Goal: Find contact information: Find contact information

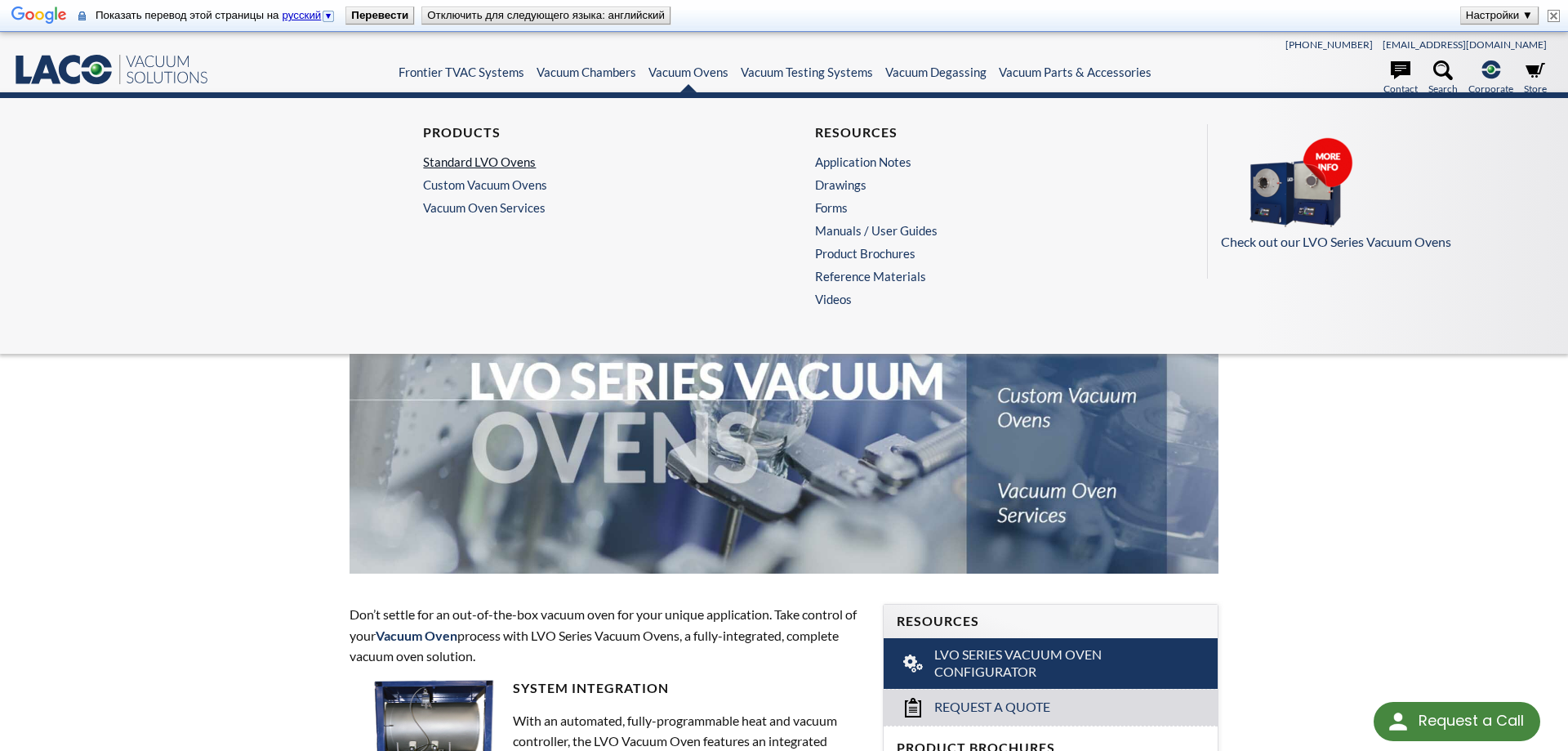
click at [453, 162] on link "Standard LVO Ovens" at bounding box center [583, 162] width 321 height 15
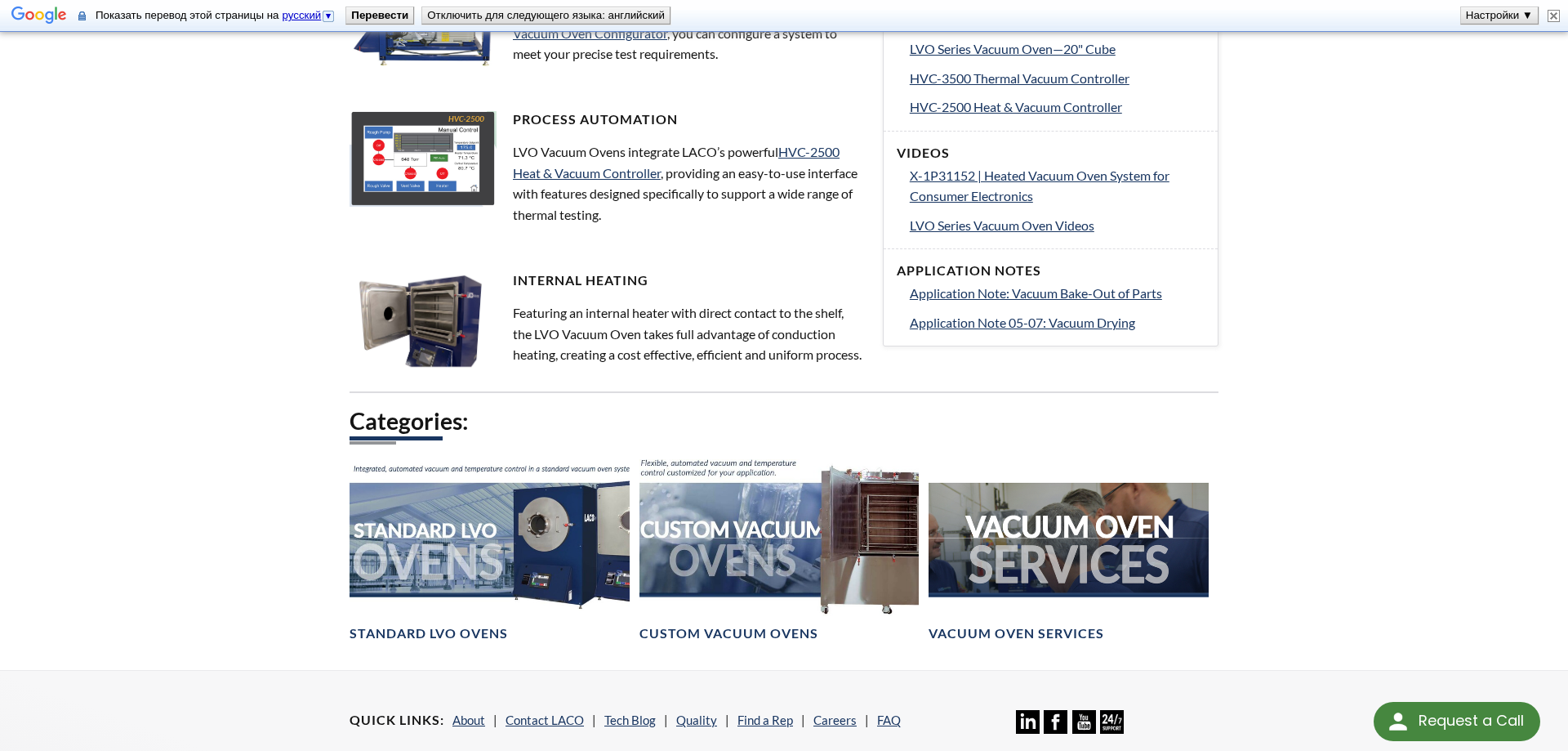
scroll to position [1097, 0]
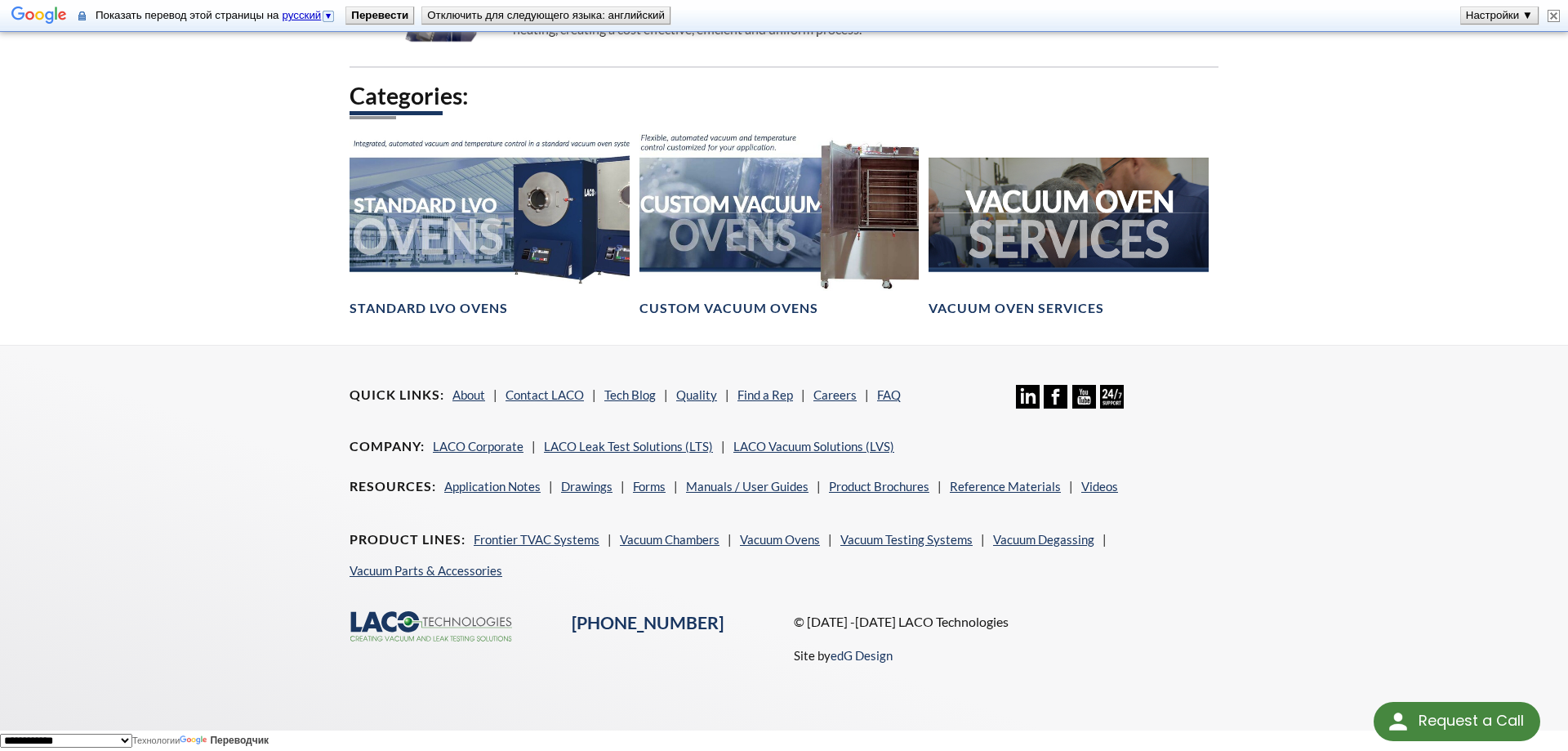
click at [1227, 654] on div "© 2017 -2025 LACO Technologies Site by edG Design" at bounding box center [1006, 645] width 444 height 67
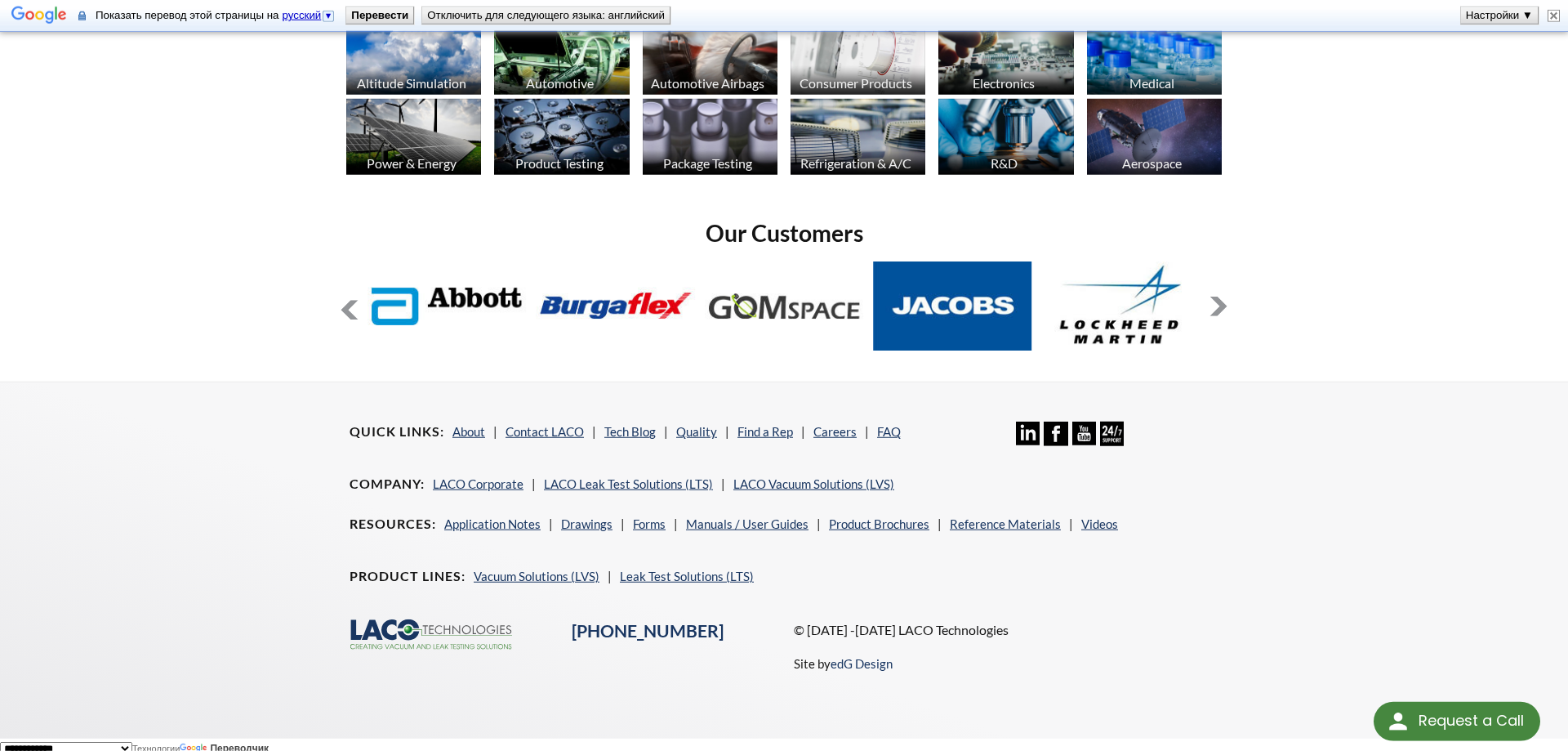
scroll to position [1361, 0]
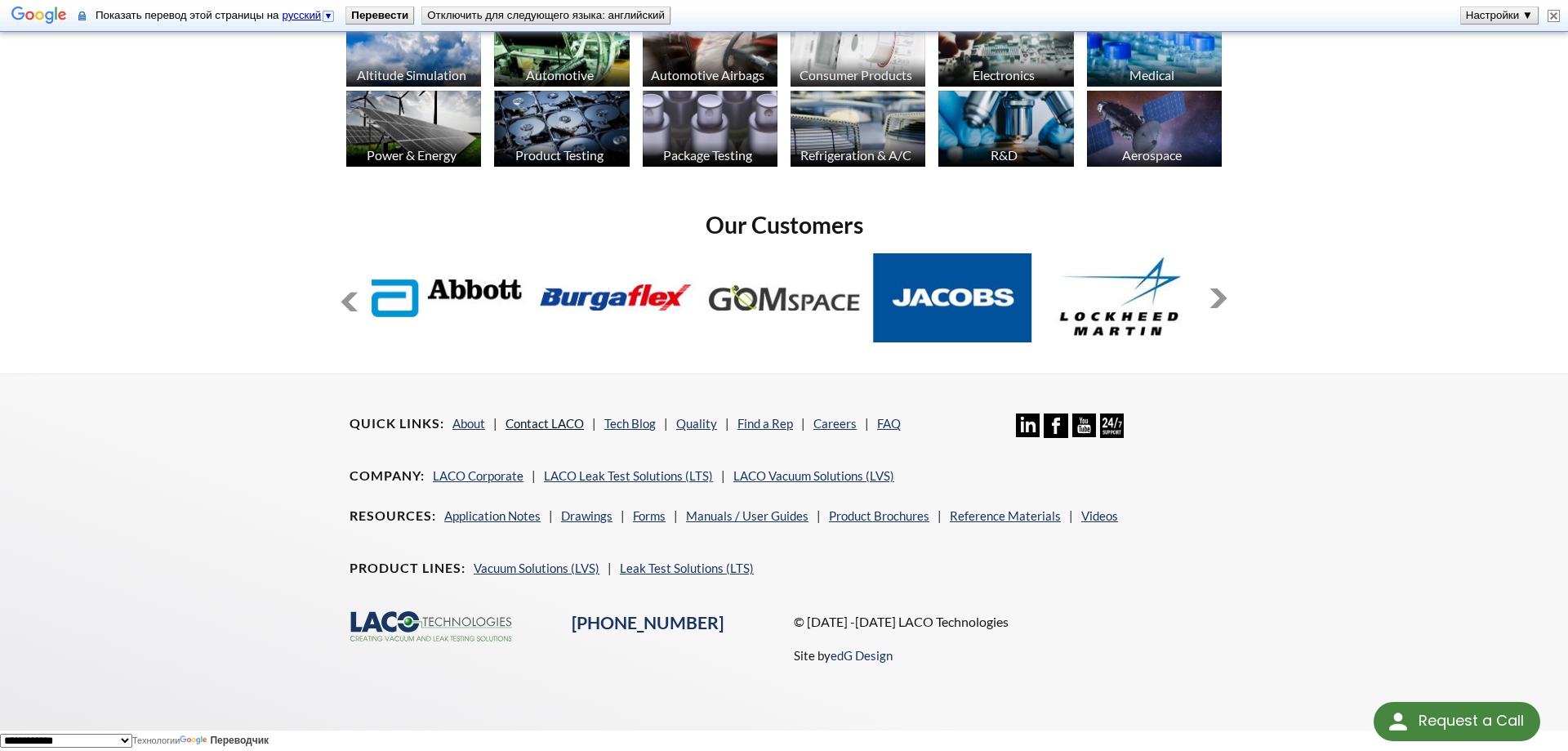
click at [554, 418] on link "Contact LACO" at bounding box center [545, 423] width 79 height 15
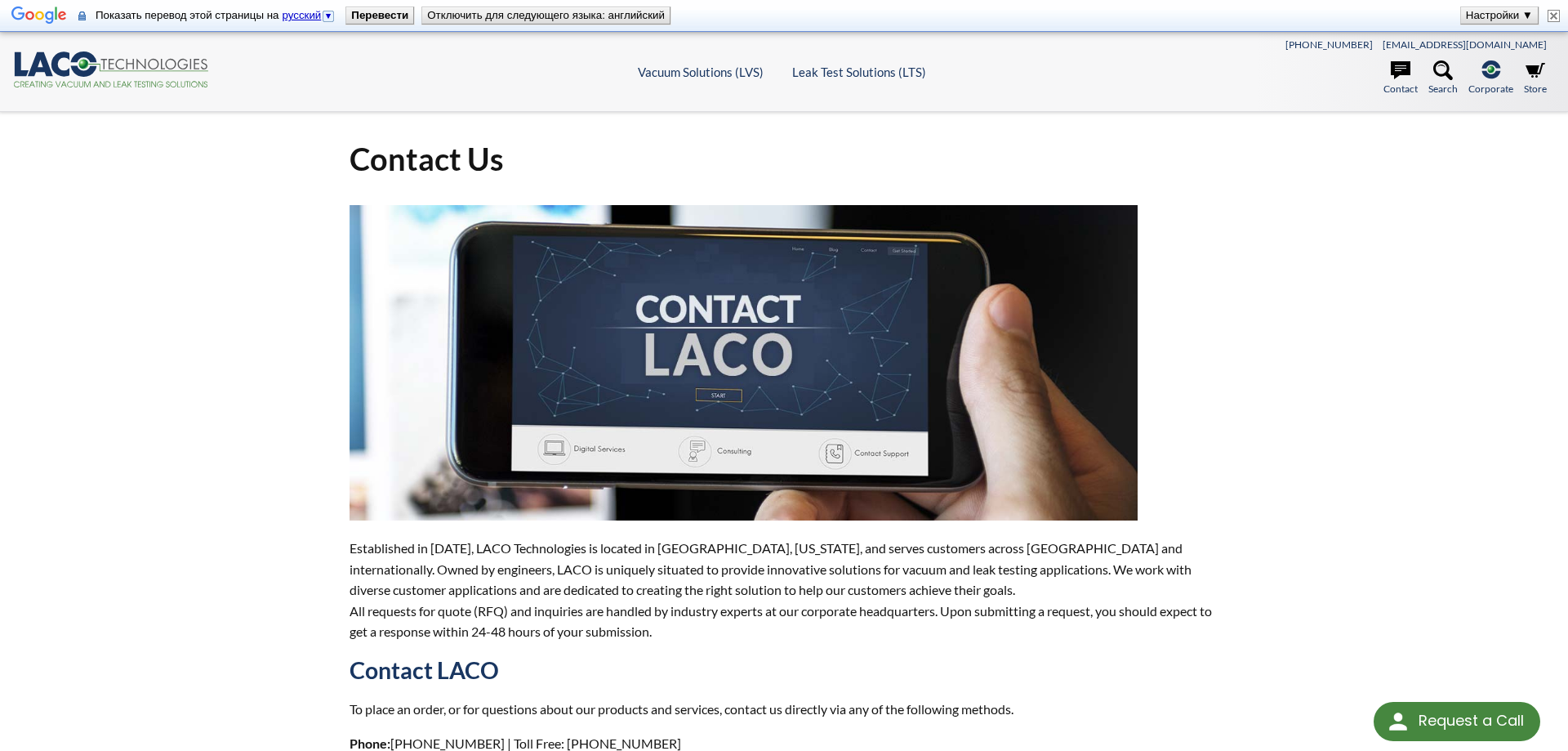
click at [660, 546] on p "Established in 1975, LACO Technologies is located in Salt Lake City, Utah, and …" at bounding box center [784, 590] width 869 height 104
drag, startPoint x: 660, startPoint y: 546, endPoint x: 723, endPoint y: 549, distance: 63.1
click at [723, 549] on p "Established in 1975, LACO Technologies is located in Salt Lake City, Utah, and …" at bounding box center [784, 590] width 869 height 104
copy p "Salt Lake City"
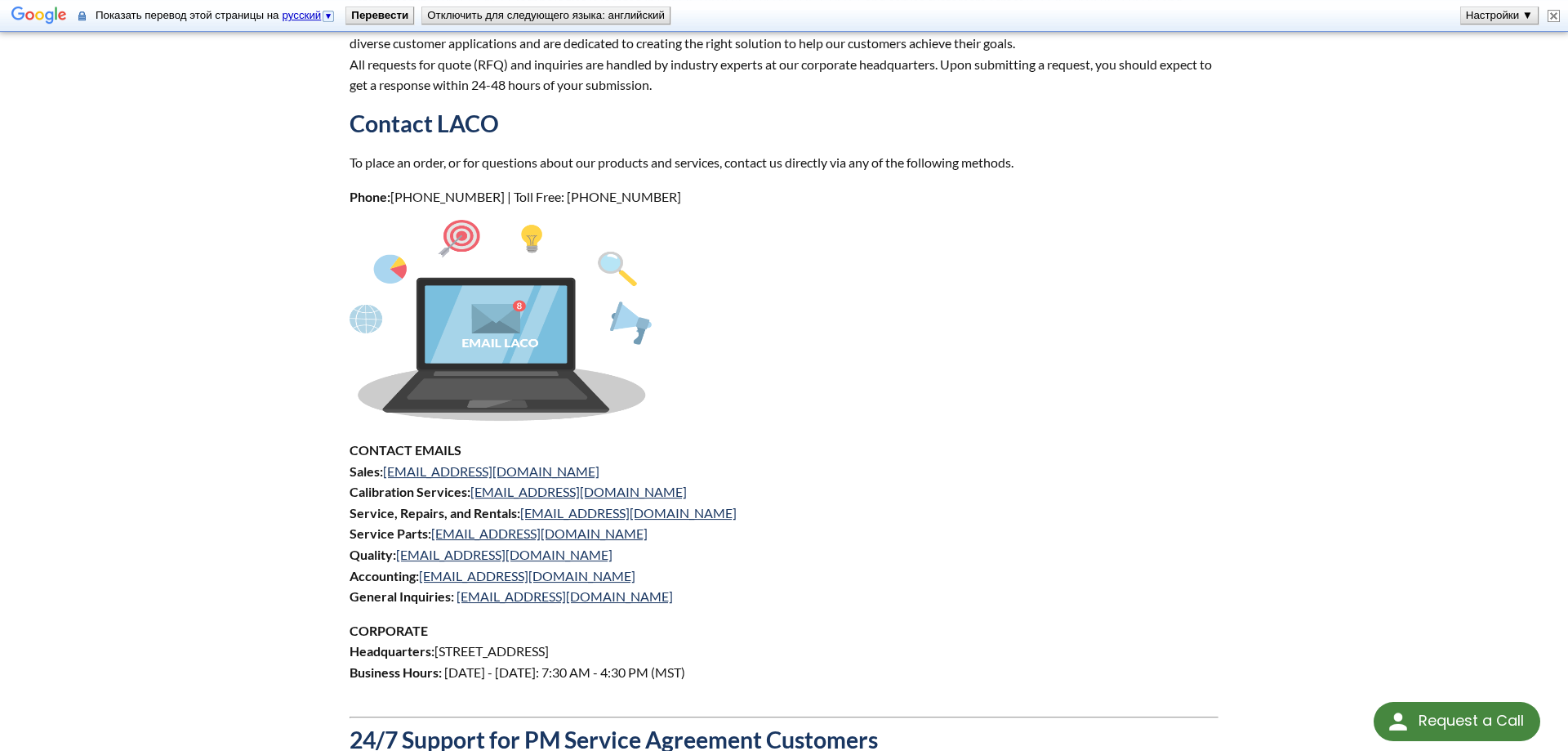
scroll to position [583, 0]
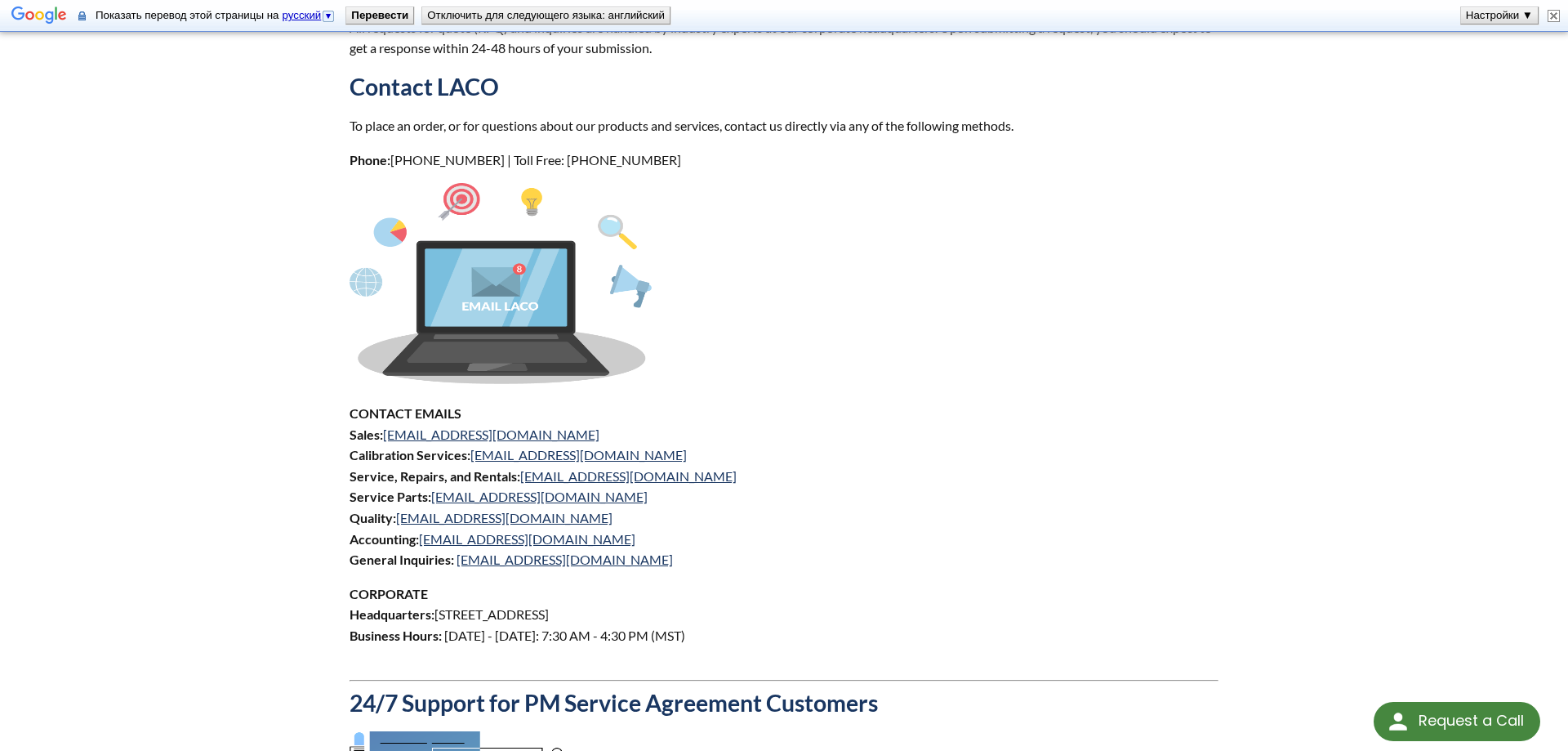
click at [348, 157] on div "Established in 1975, LACO Technologies is located in Salt Lake City, Utah, and …" at bounding box center [784, 441] width 889 height 1641
drag, startPoint x: 349, startPoint y: 156, endPoint x: 780, endPoint y: 165, distance: 431.1
click at [780, 165] on p "Phone: 801-486-1004 | Toll Free: 800-465-1004" at bounding box center [784, 160] width 869 height 21
copy p "Phone: 801-486-1004 | Toll Free: 800-465-1004"
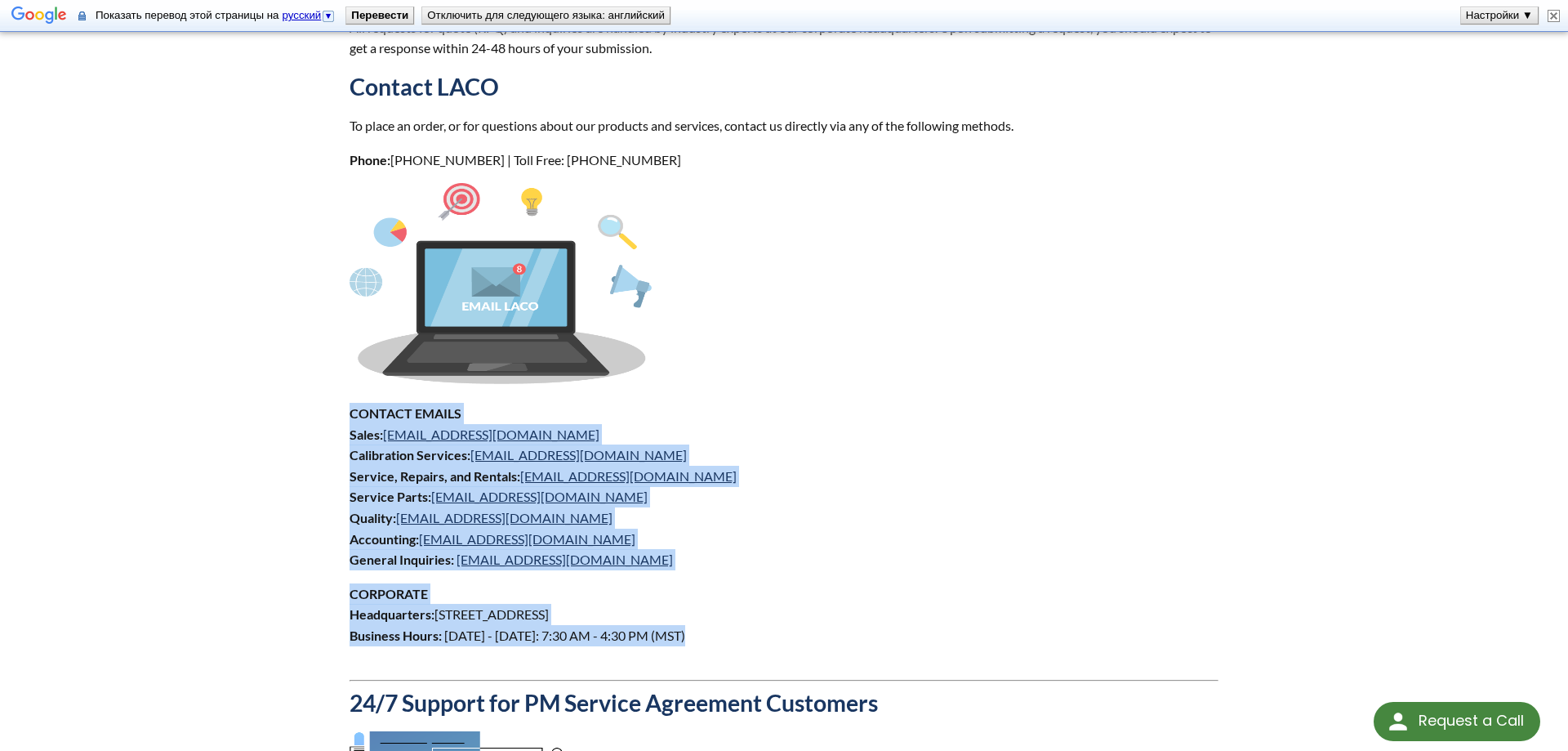
drag, startPoint x: 707, startPoint y: 636, endPoint x: 344, endPoint y: 411, distance: 427.1
click at [344, 411] on div "Established in 1975, LACO Technologies is located in Salt Lake City, Utah, and …" at bounding box center [784, 441] width 889 height 1641
copy div "CONTACT EMAILS Sales: sales@lacotech.com Calibration Services: calibrations@lac…"
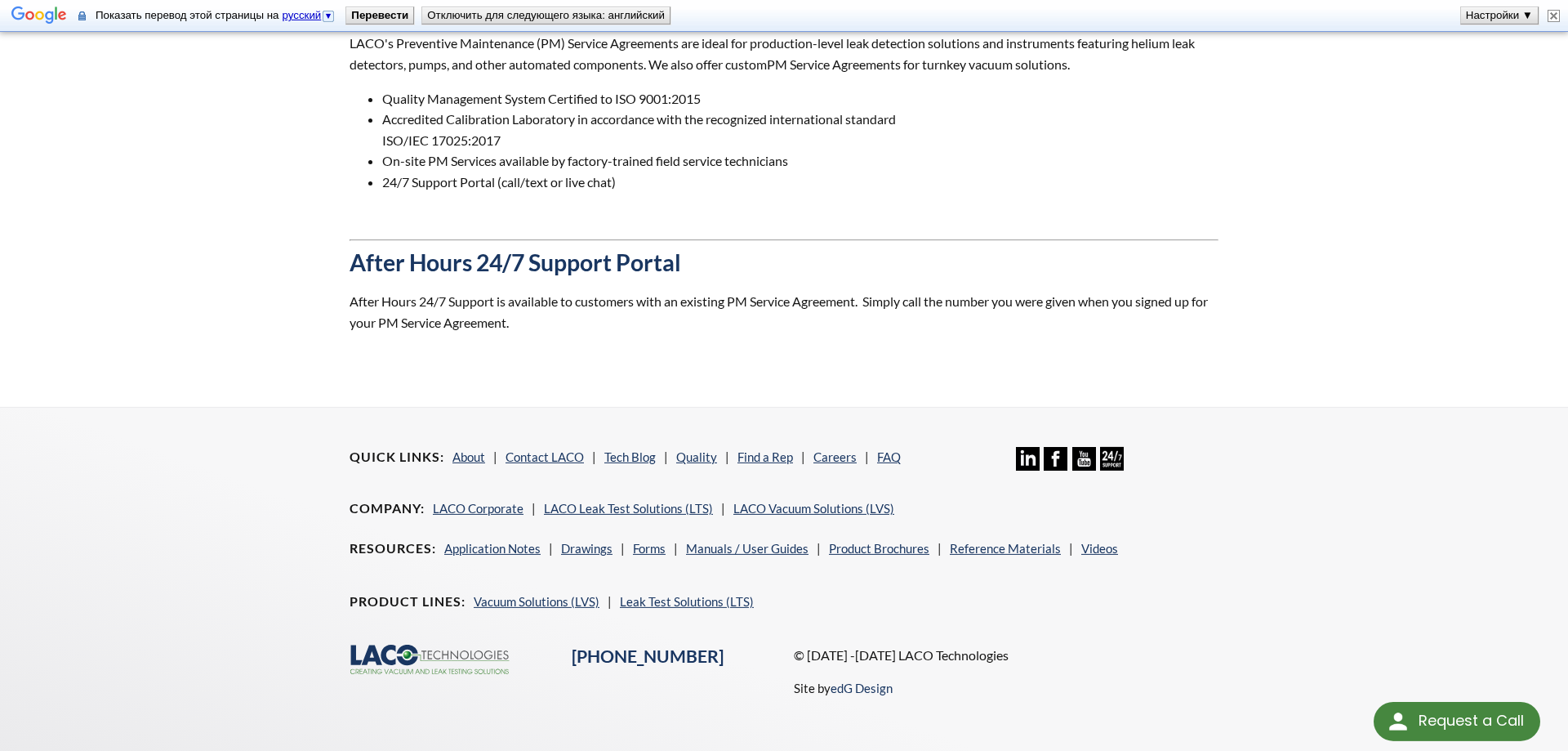
scroll to position [1501, 0]
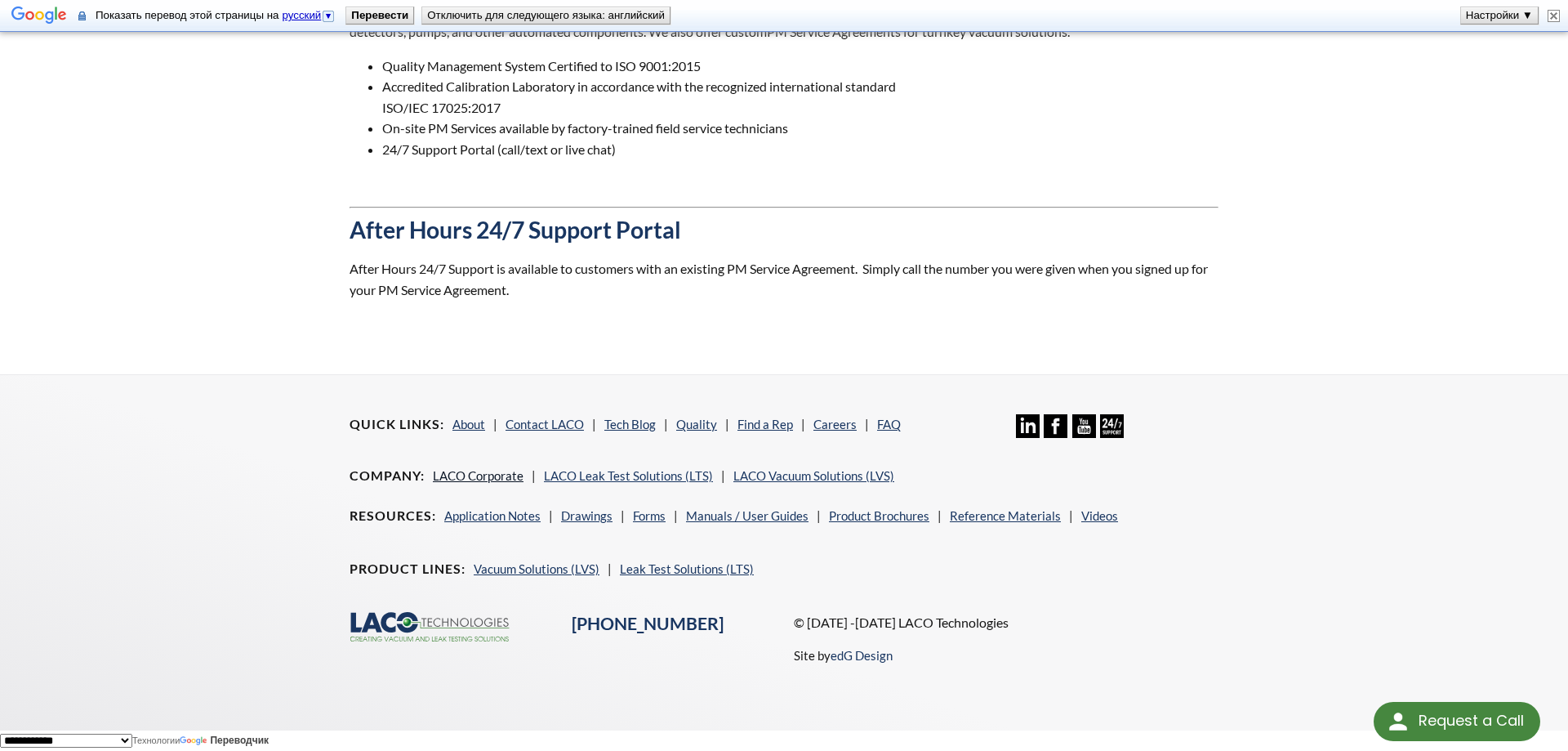
click at [491, 472] on link "LACO Corporate" at bounding box center [478, 475] width 91 height 15
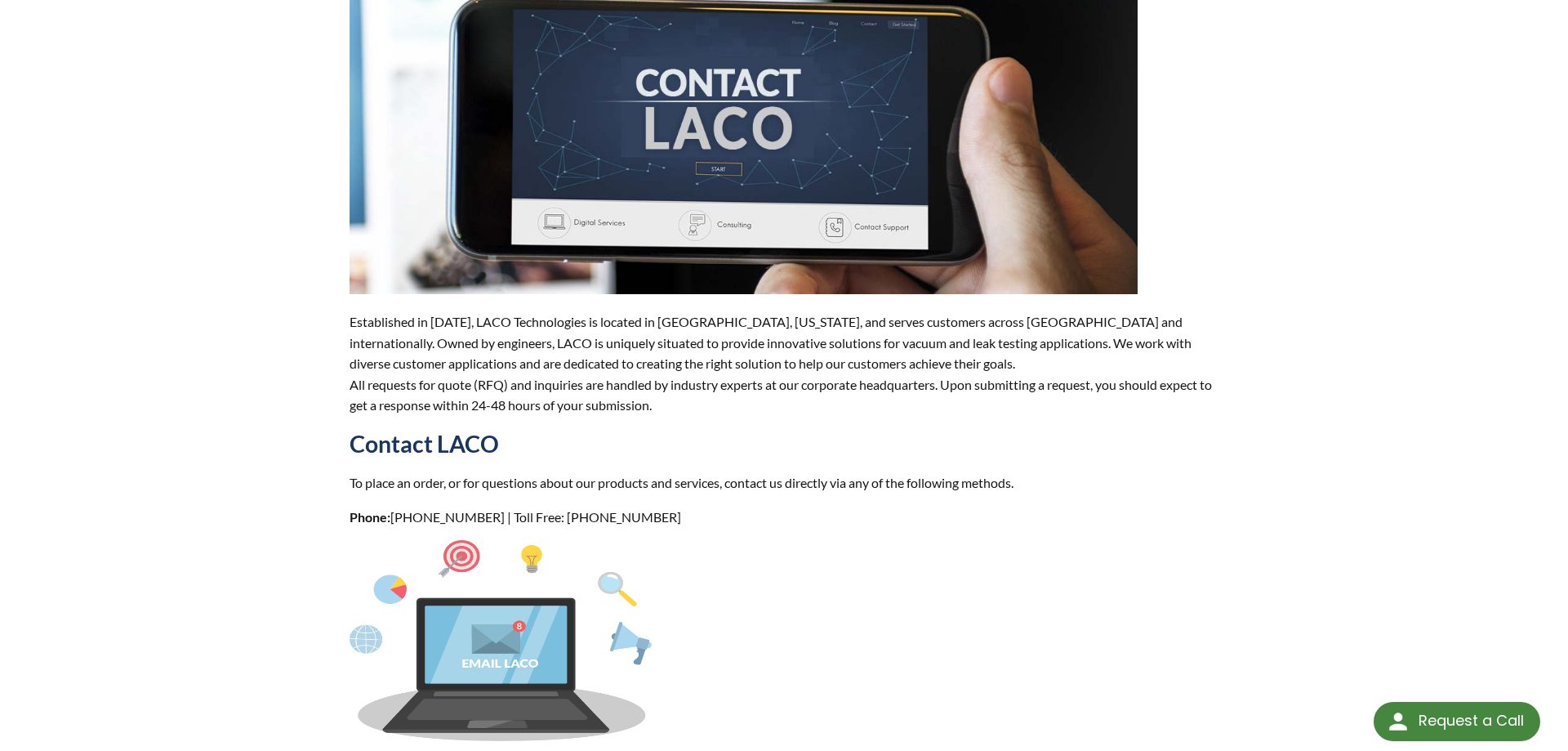
scroll to position [0, 0]
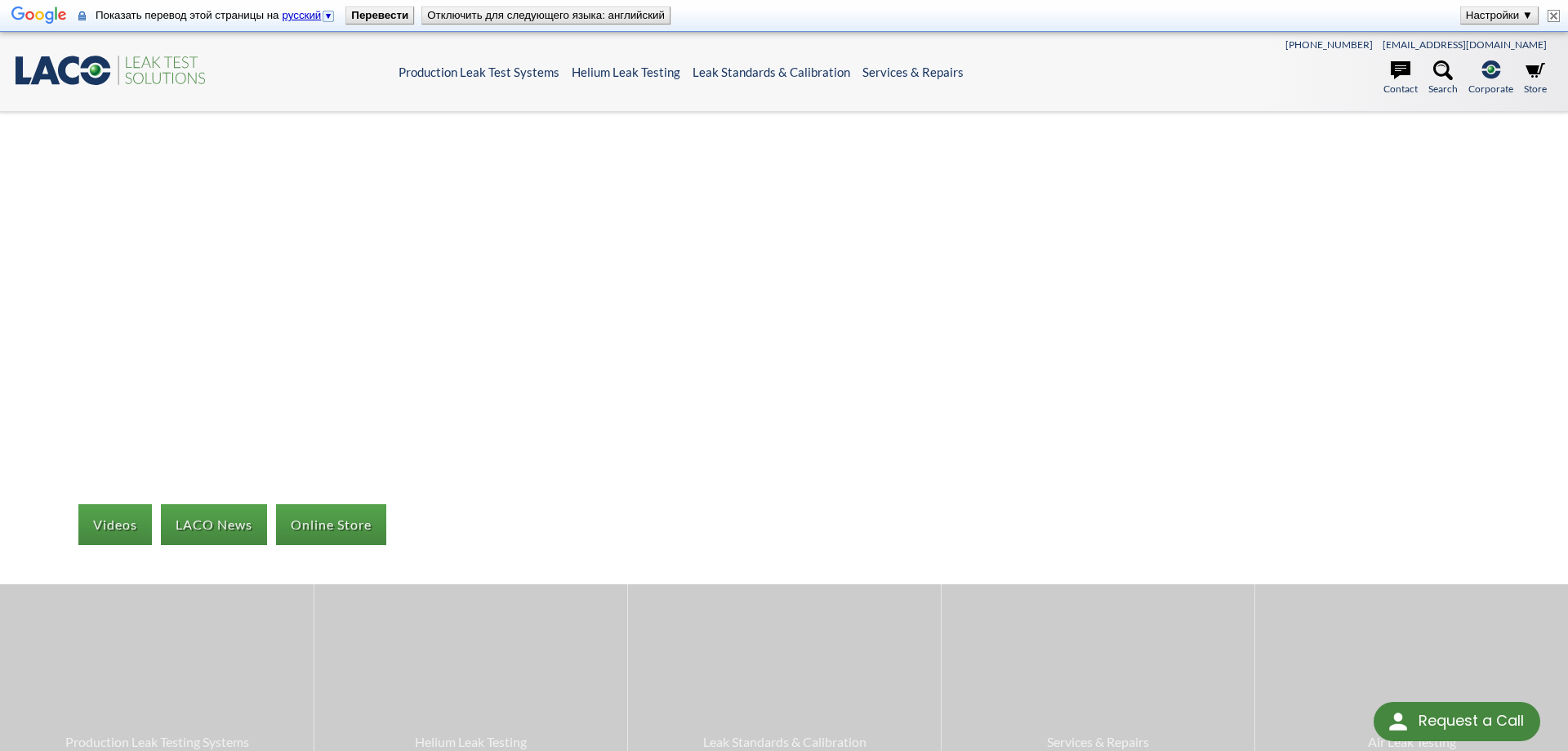
click at [346, 91] on header ".st0{fill:#193661;} .st1{fill:url(#SVGID_1_);} .st2{fill:#46883F;} .st3{fill:no…" at bounding box center [784, 73] width 1568 height 80
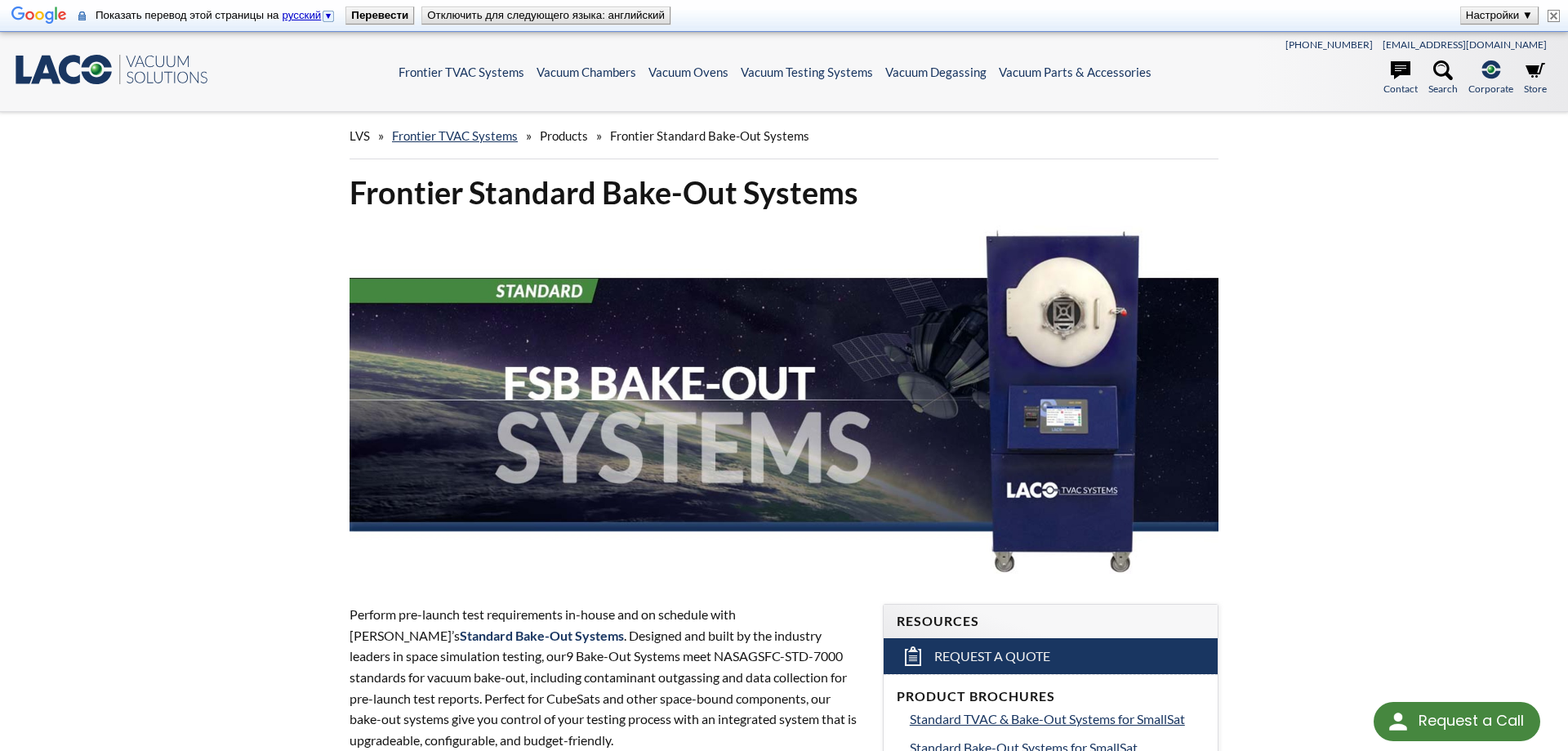
click at [360, 132] on span "LVS" at bounding box center [359, 135] width 20 height 15
drag, startPoint x: 445, startPoint y: 67, endPoint x: 998, endPoint y: 40, distance: 553.7
click at [998, 40] on header ".st0{fill:#193661;} .st1{fill:url(#SVGID_1_);} .st2{enable-background:new ;} .s…" at bounding box center [784, 73] width 1568 height 80
copy header "Frontier TVAC Systems Products Frontier Standard TVAC Systems Frontier Standard…"
click at [542, 667] on p "Perform pre-launch test requirements in-house and on schedule with LACO’s Stand…" at bounding box center [606, 677] width 514 height 146
